Goal: Find specific page/section: Find specific page/section

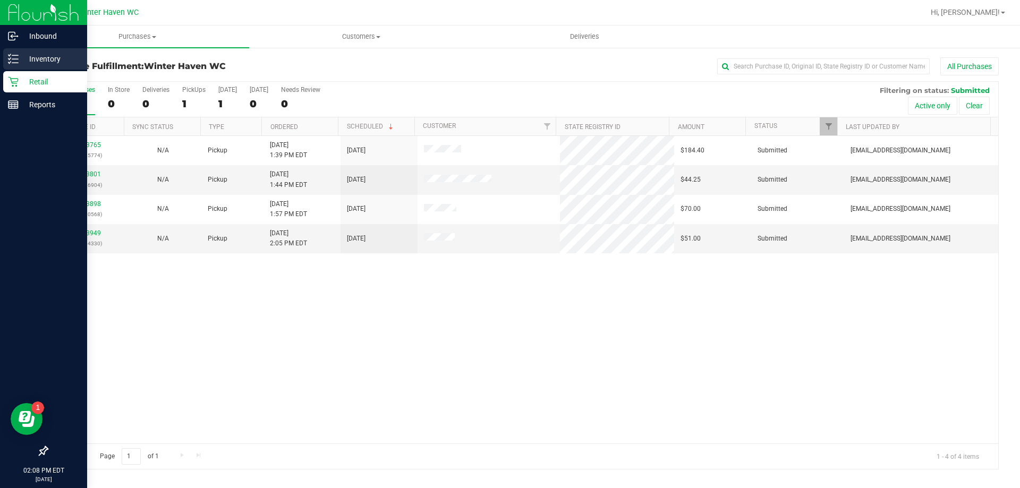
click at [12, 55] on icon at bounding box center [13, 59] width 11 height 11
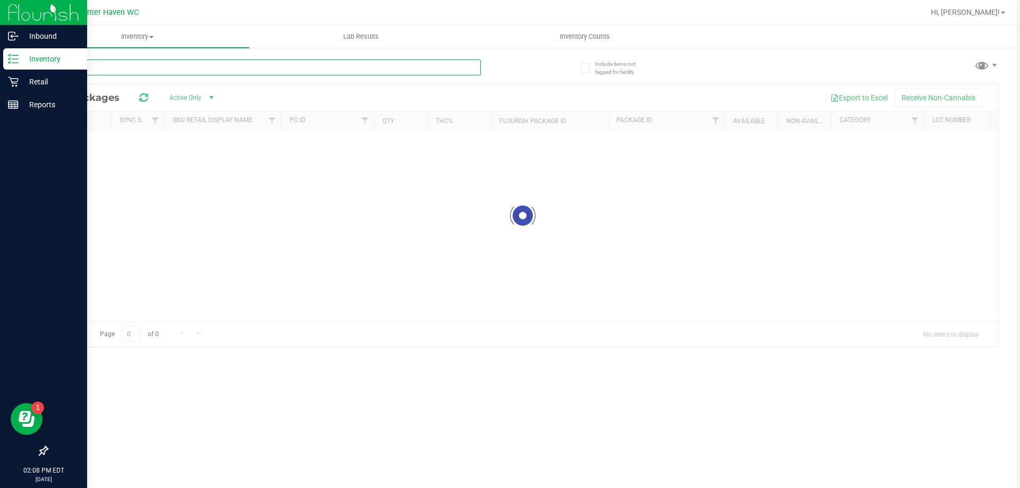
click at [132, 61] on input "text" at bounding box center [264, 68] width 434 height 16
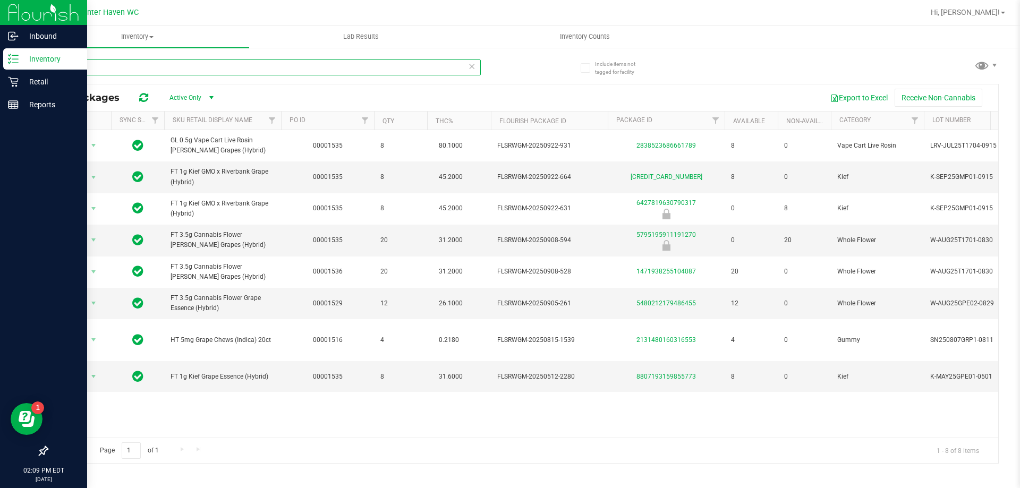
type input "grape"
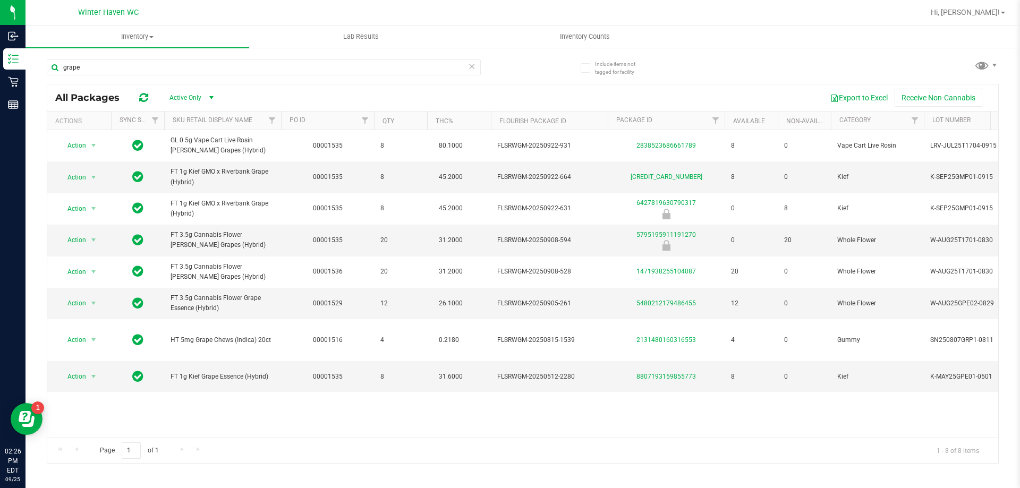
click at [399, 20] on div at bounding box center [557, 12] width 734 height 21
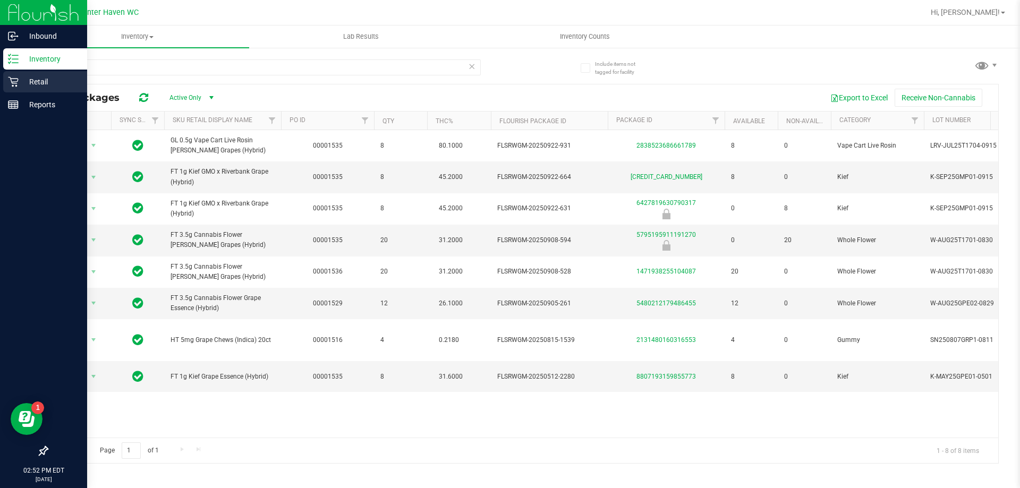
click at [20, 89] on div "Retail" at bounding box center [45, 81] width 84 height 21
